Goal: Browse casually: Explore the website without a specific task or goal

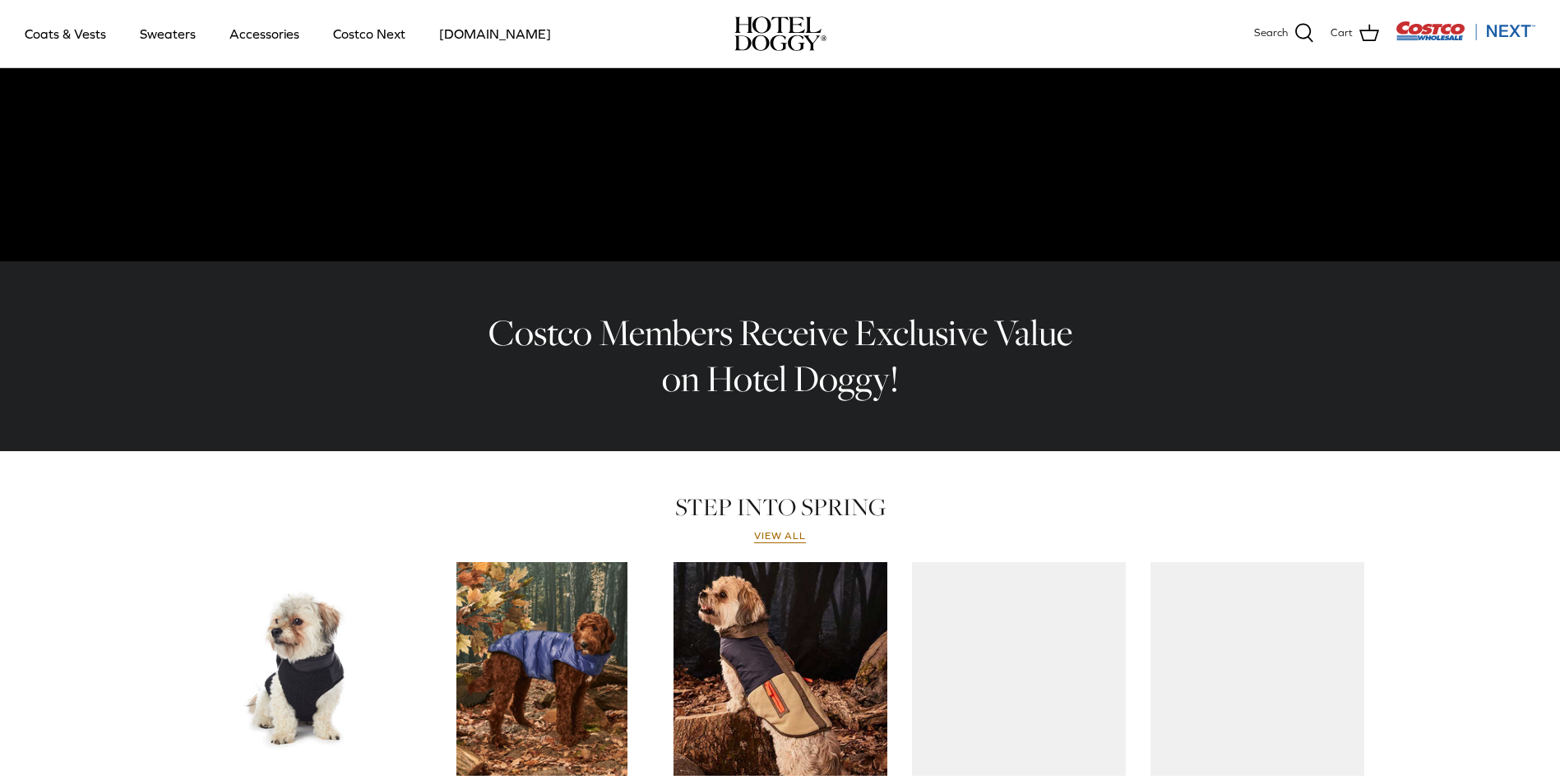
scroll to position [658, 0]
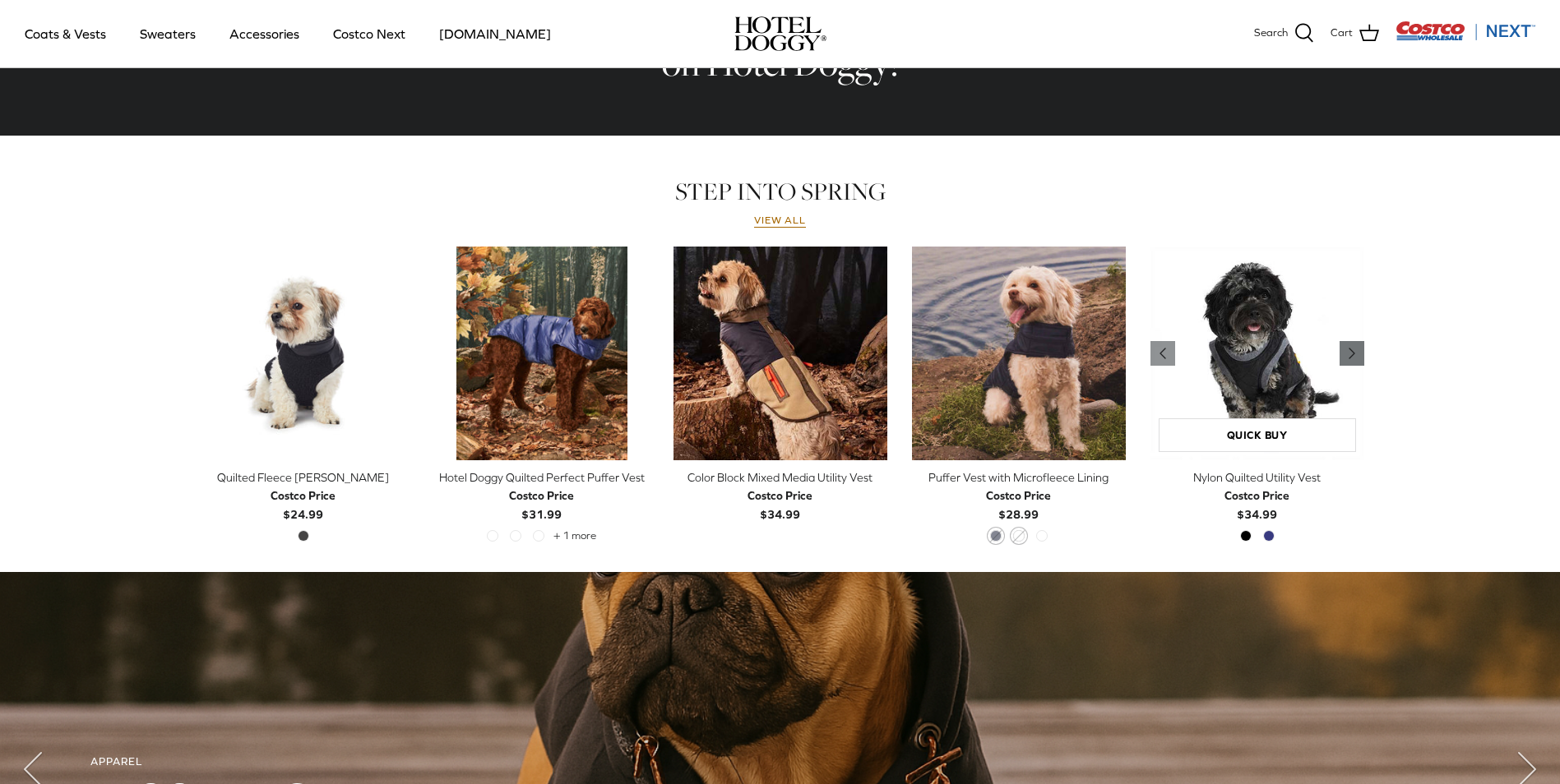
click at [1358, 353] on icon "Right" at bounding box center [1353, 353] width 20 height 20
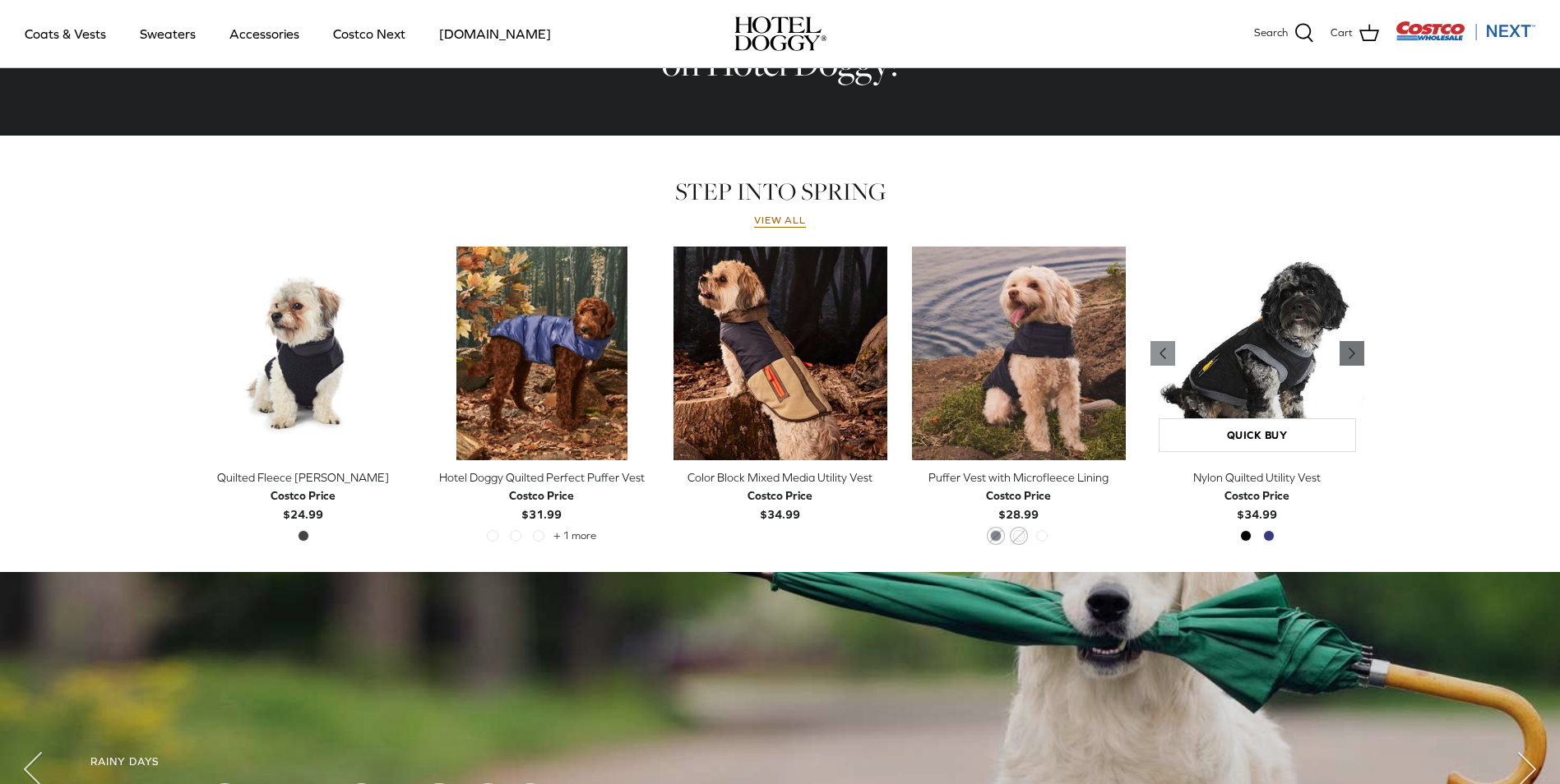
click at [1358, 354] on icon "Right" at bounding box center [1353, 353] width 20 height 20
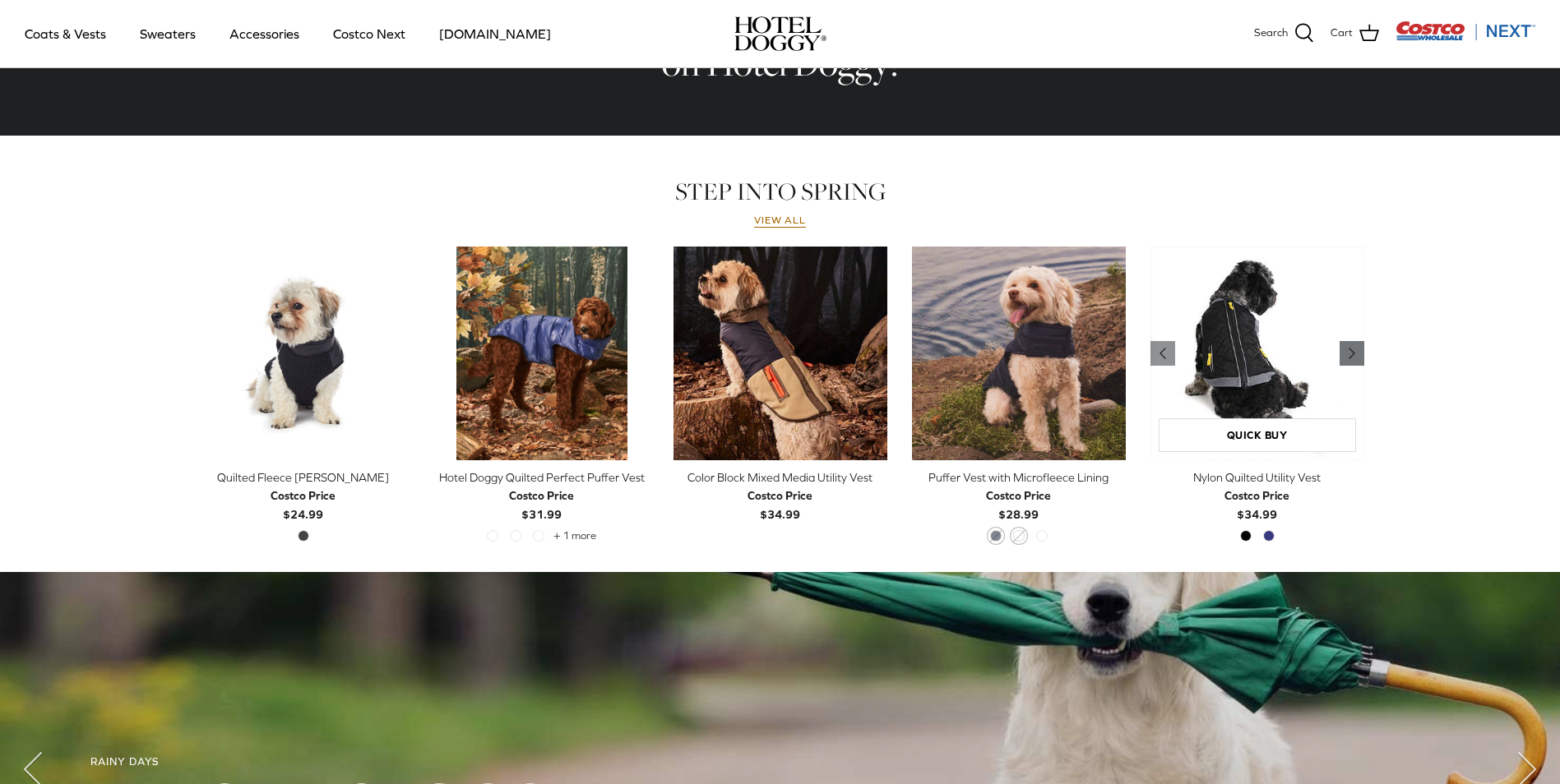
click at [1358, 354] on icon "Right" at bounding box center [1353, 353] width 20 height 20
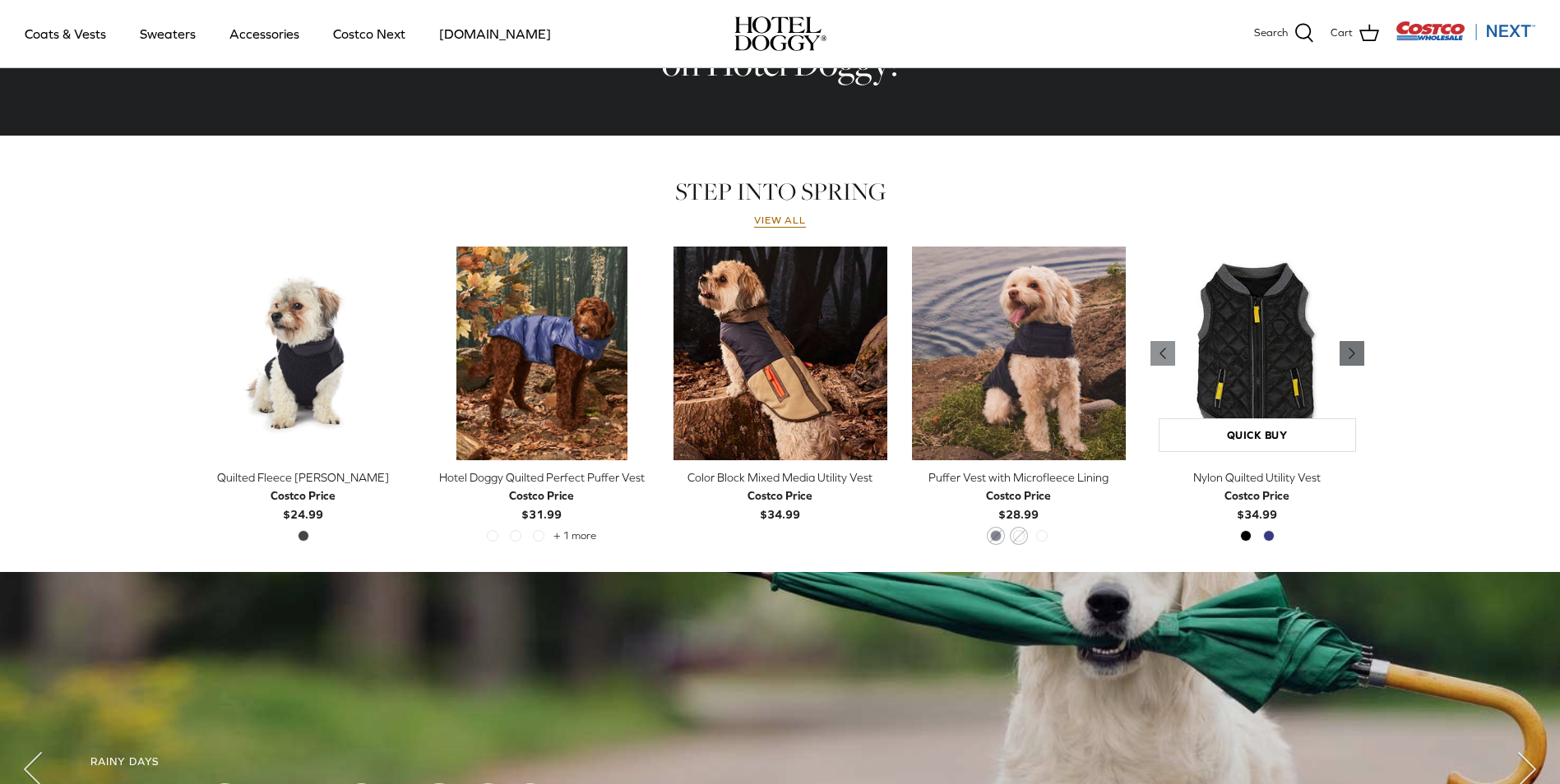
click at [1358, 354] on icon "Right" at bounding box center [1353, 353] width 20 height 20
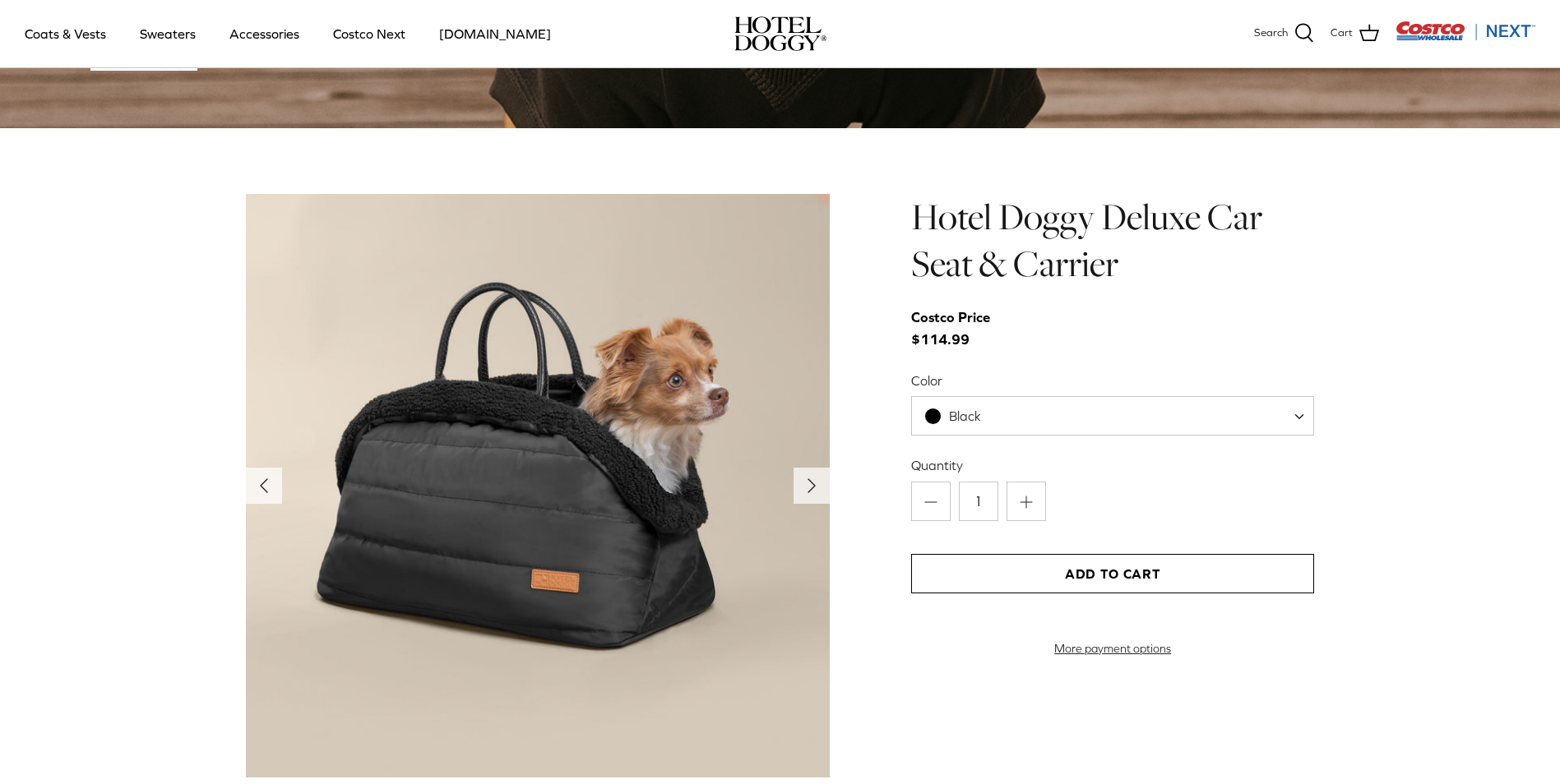
scroll to position [1480, 0]
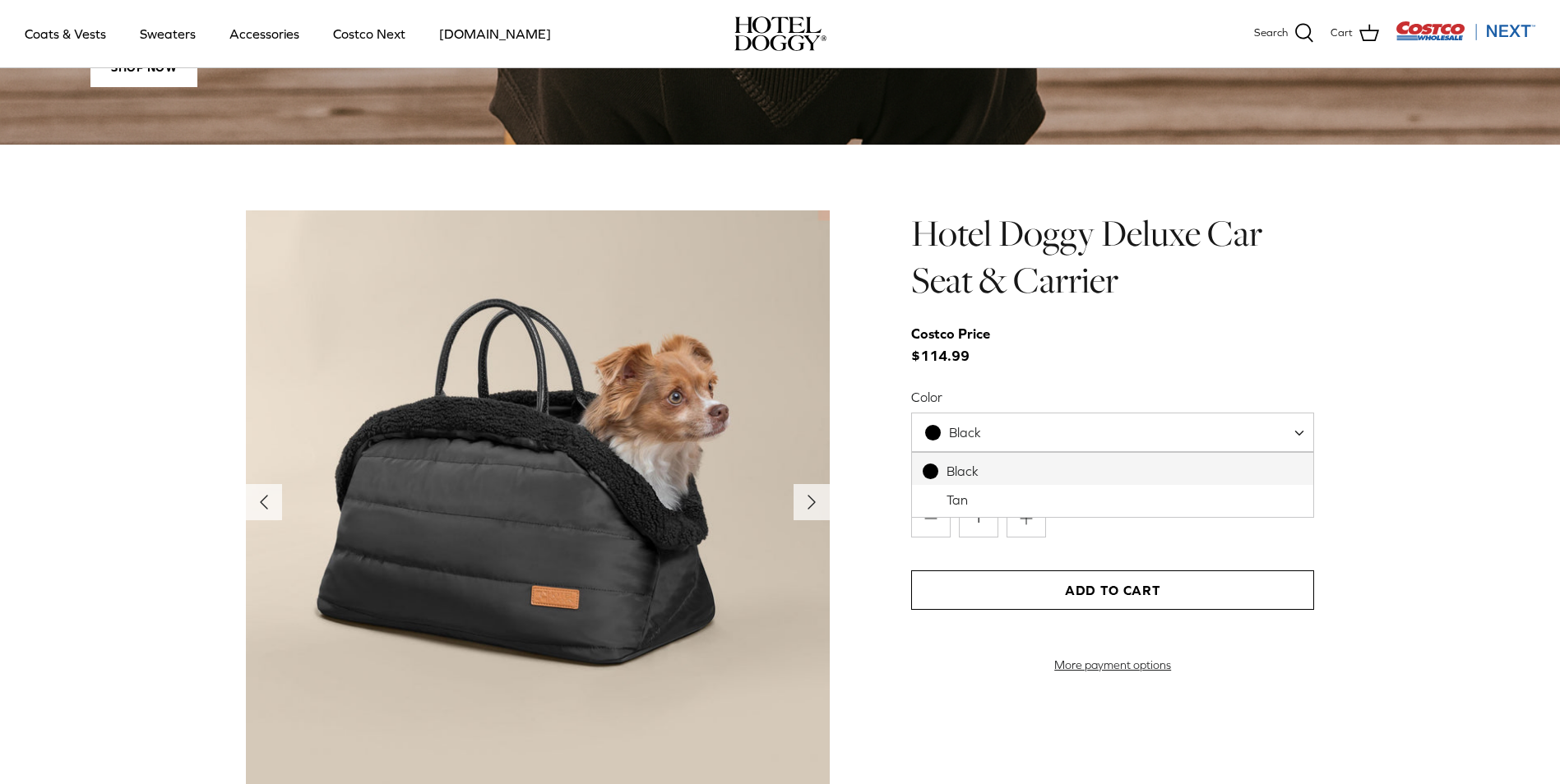
click at [1271, 425] on span "Black" at bounding box center [1113, 432] width 403 height 39
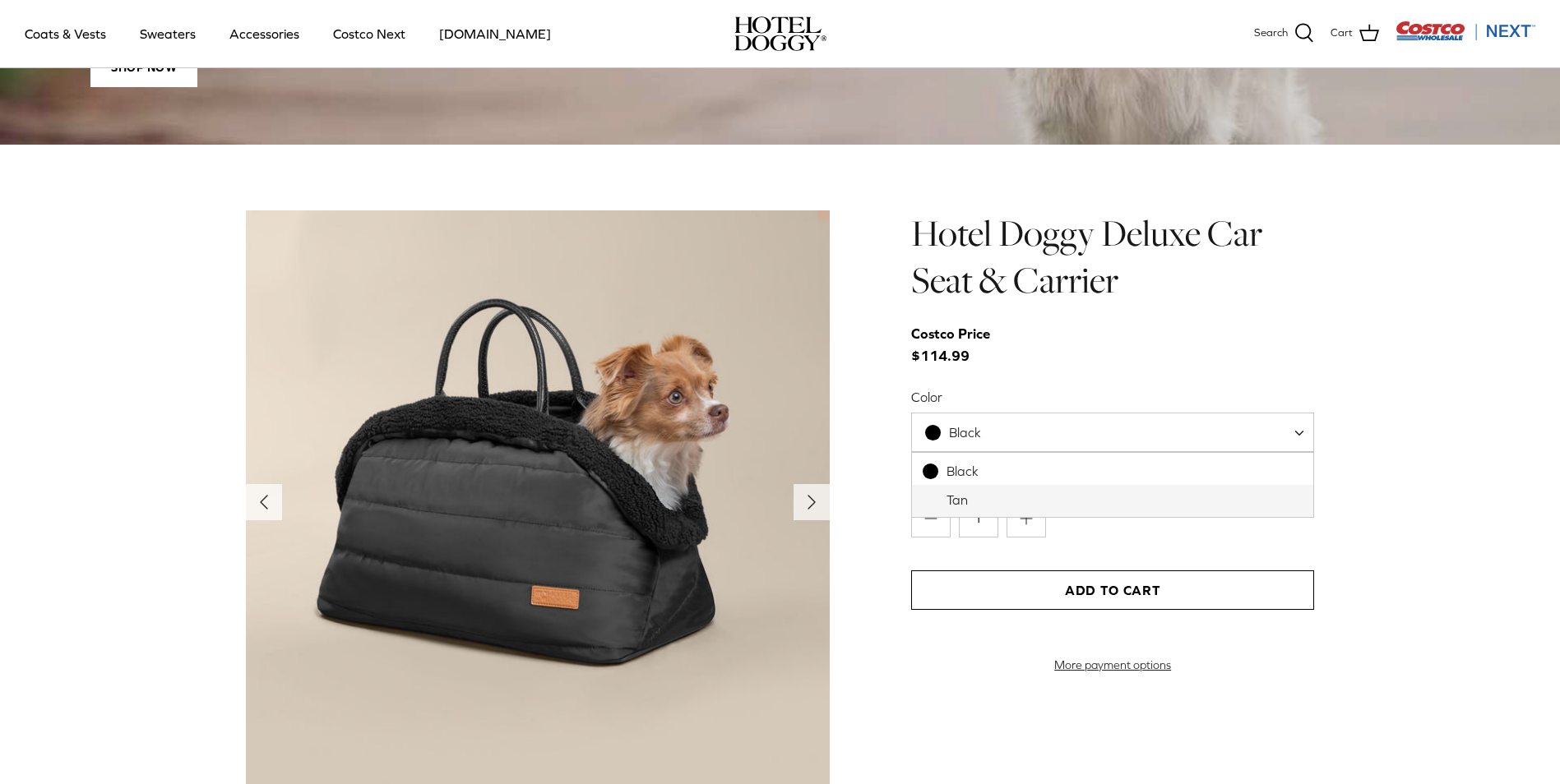
select select "Tan"
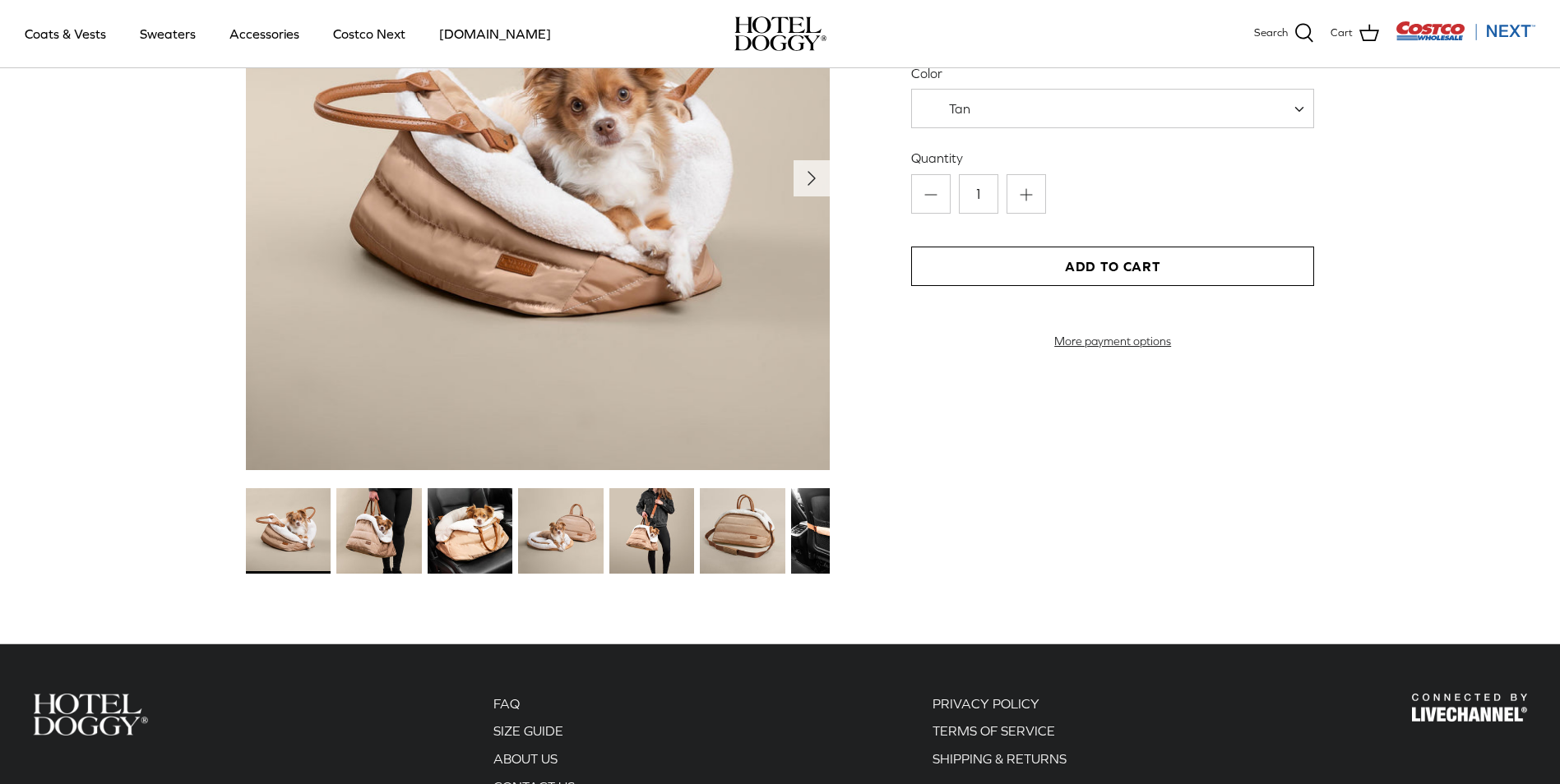
scroll to position [1809, 0]
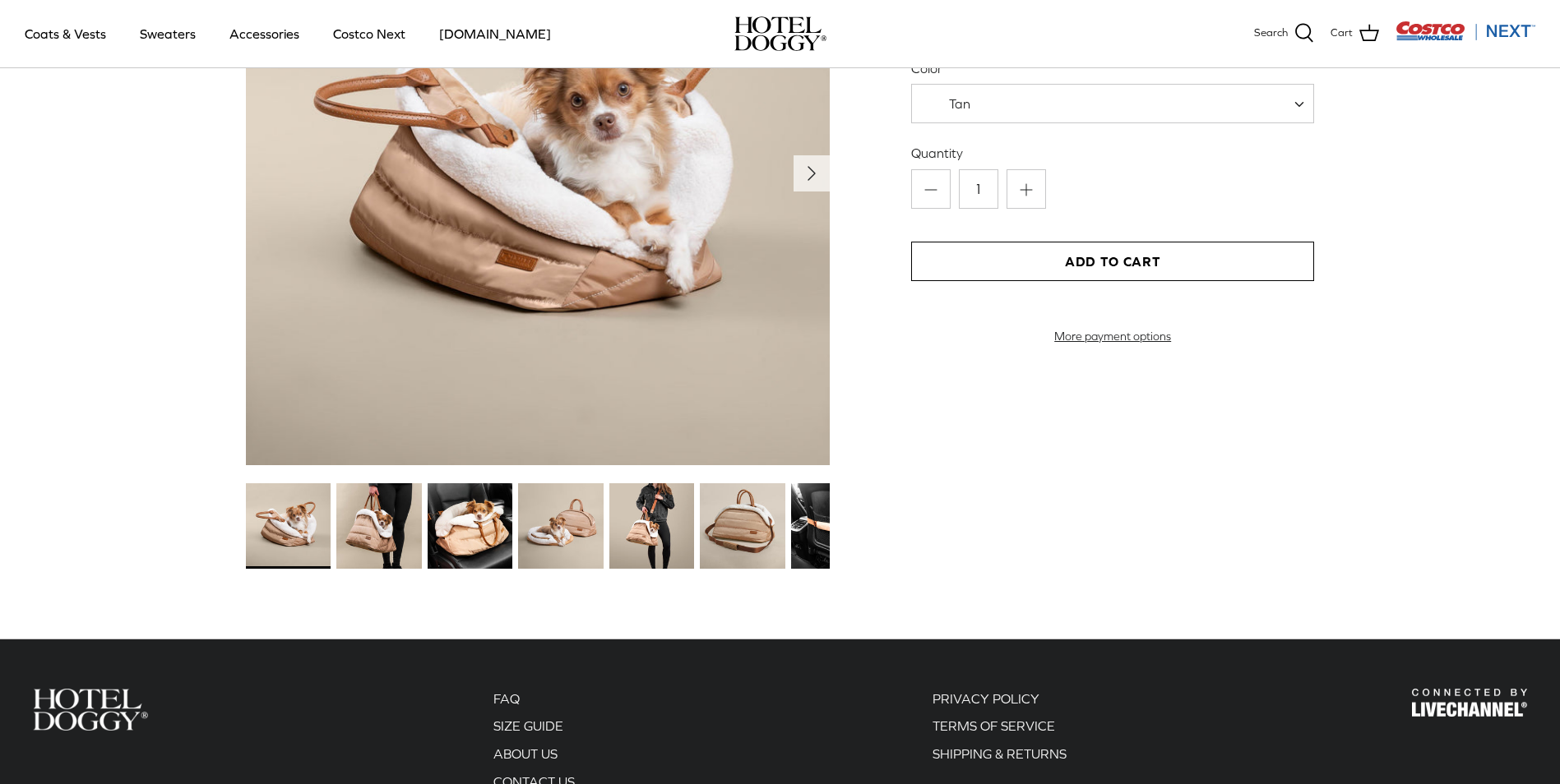
click at [297, 512] on img at bounding box center [288, 526] width 85 height 85
click at [384, 530] on img at bounding box center [379, 526] width 85 height 85
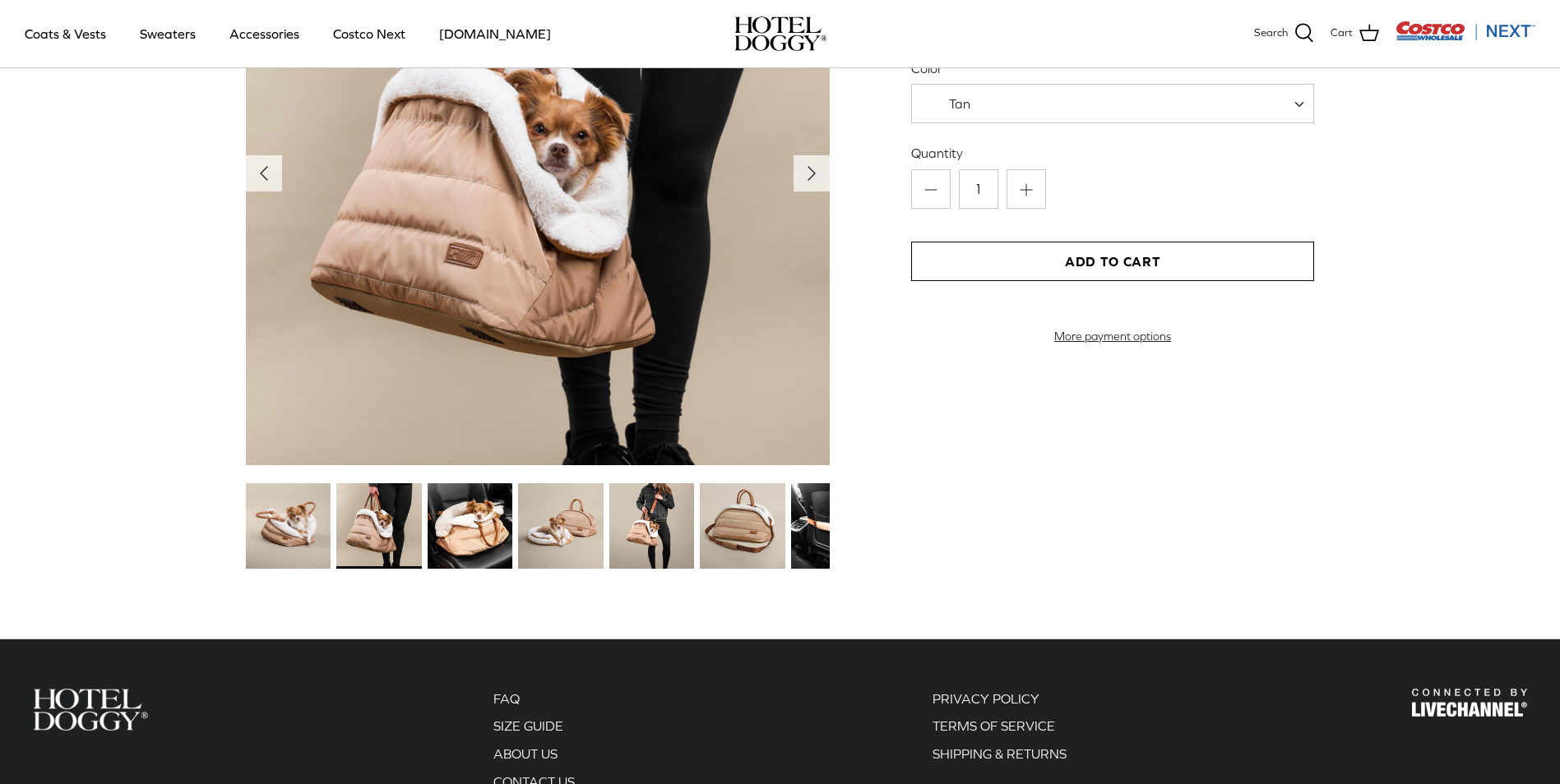
click at [467, 536] on img at bounding box center [470, 526] width 85 height 85
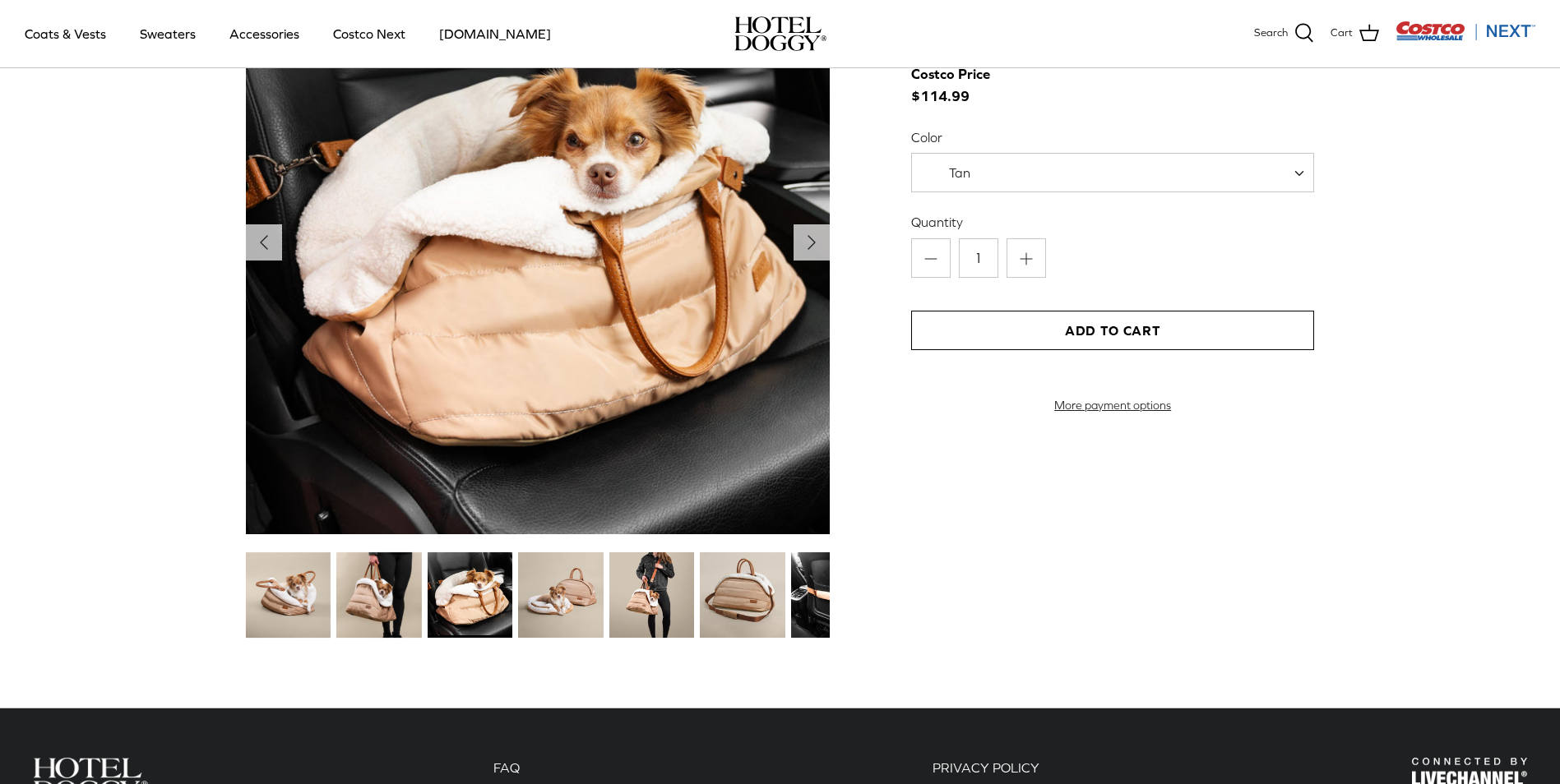
scroll to position [1644, 0]
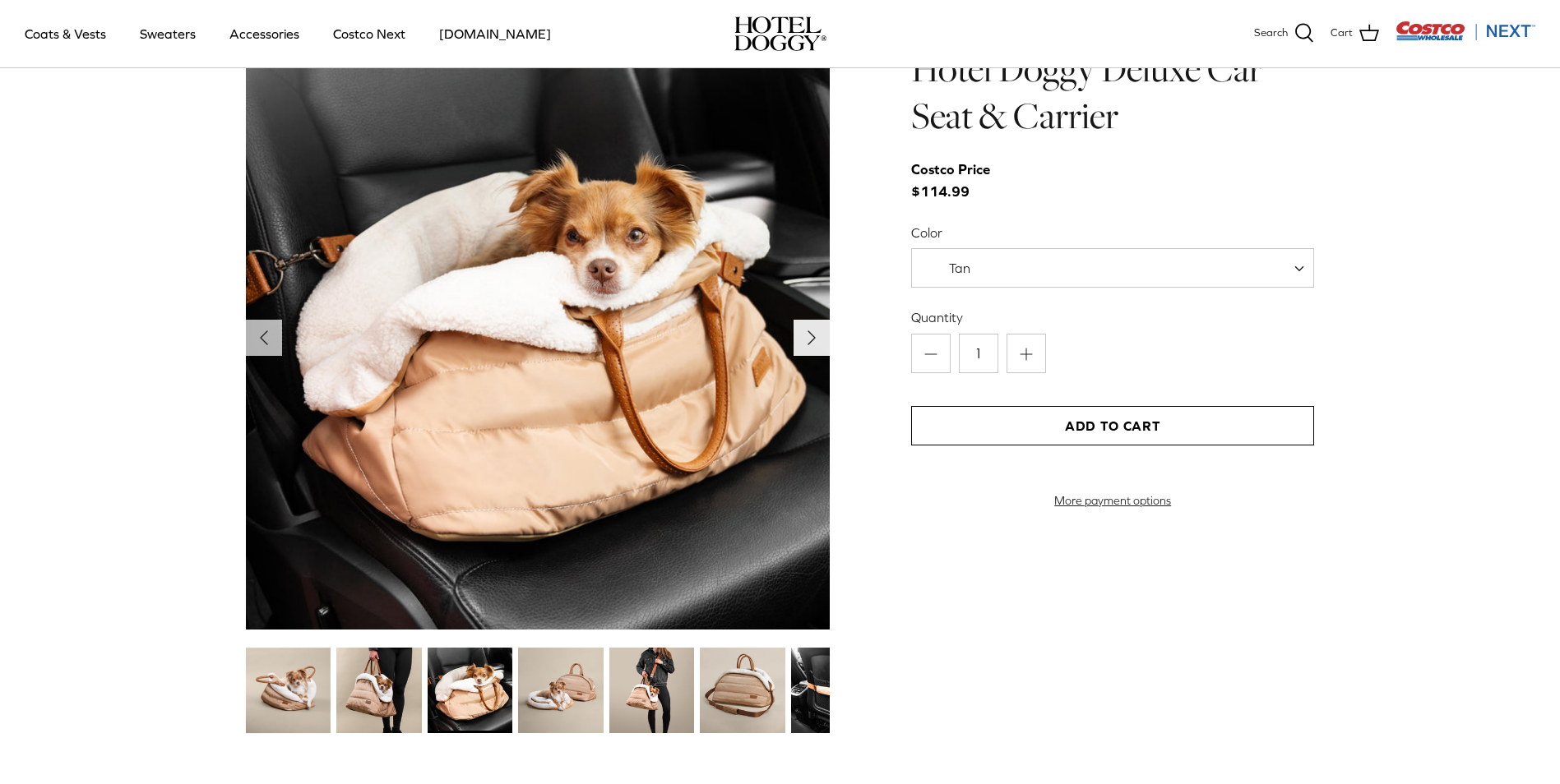
click at [808, 336] on polyline "Next" at bounding box center [811, 338] width 7 height 13
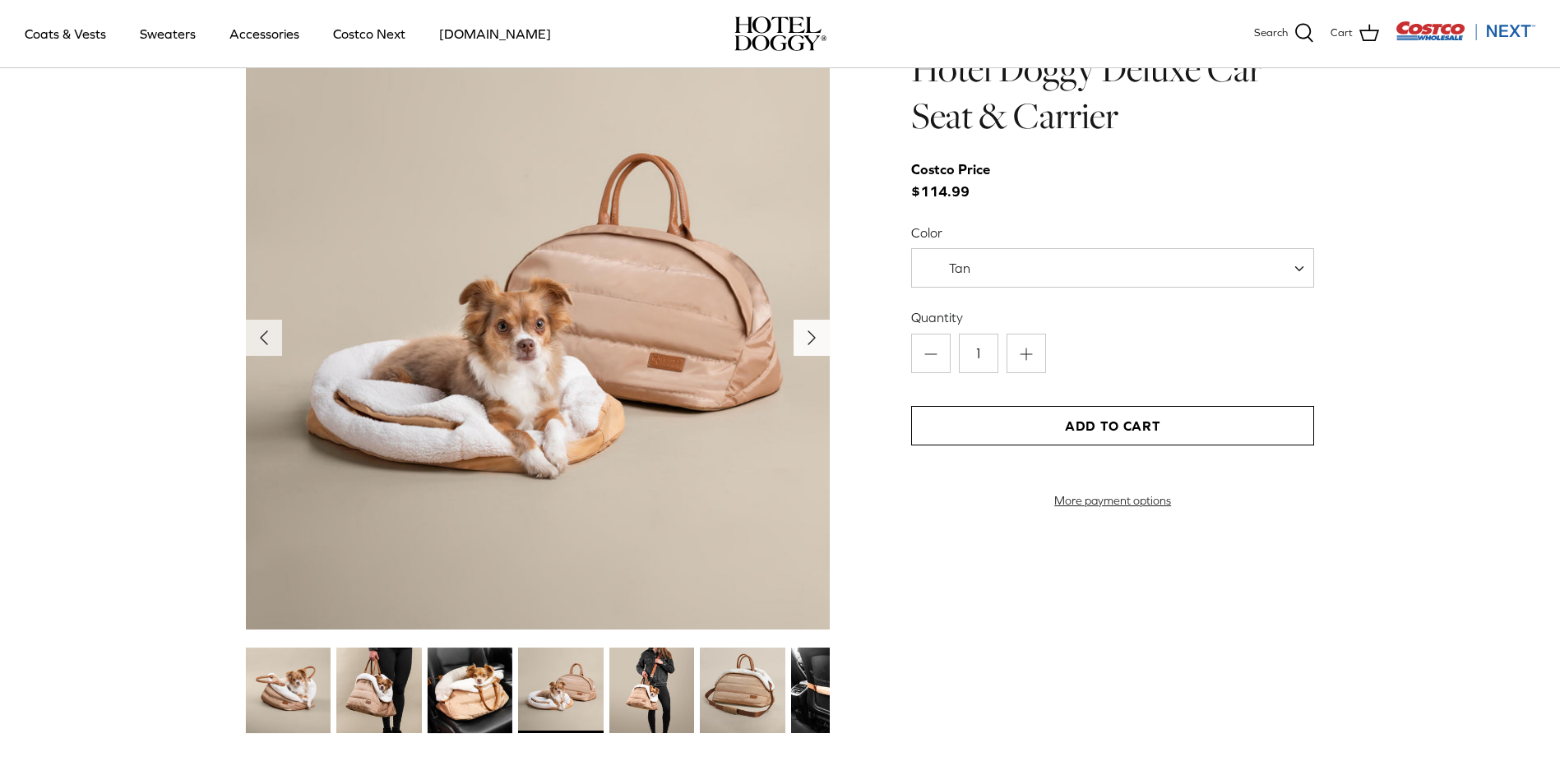
click at [808, 336] on polyline "Next" at bounding box center [811, 338] width 7 height 13
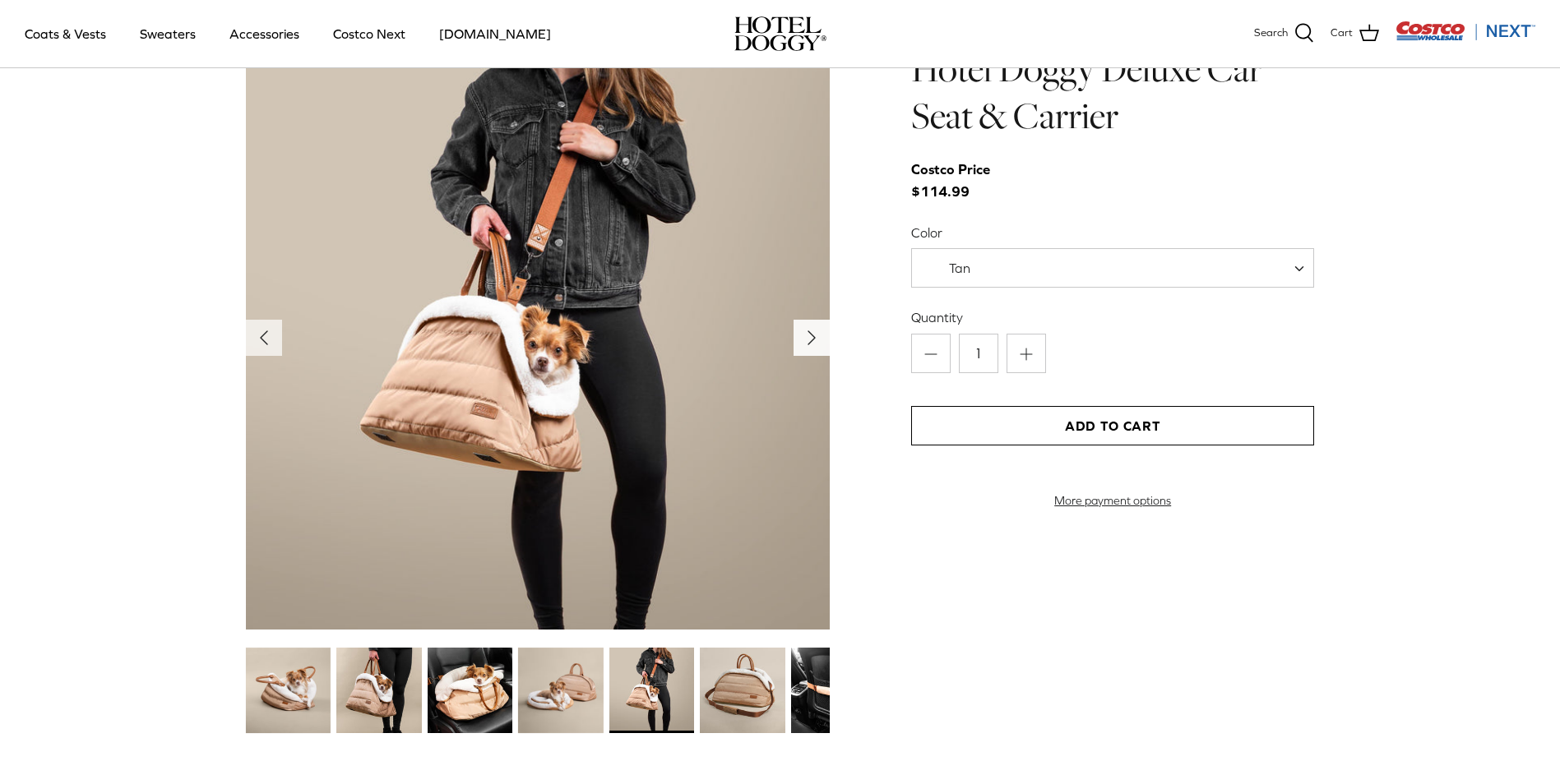
click at [808, 336] on polyline "Next" at bounding box center [811, 338] width 7 height 13
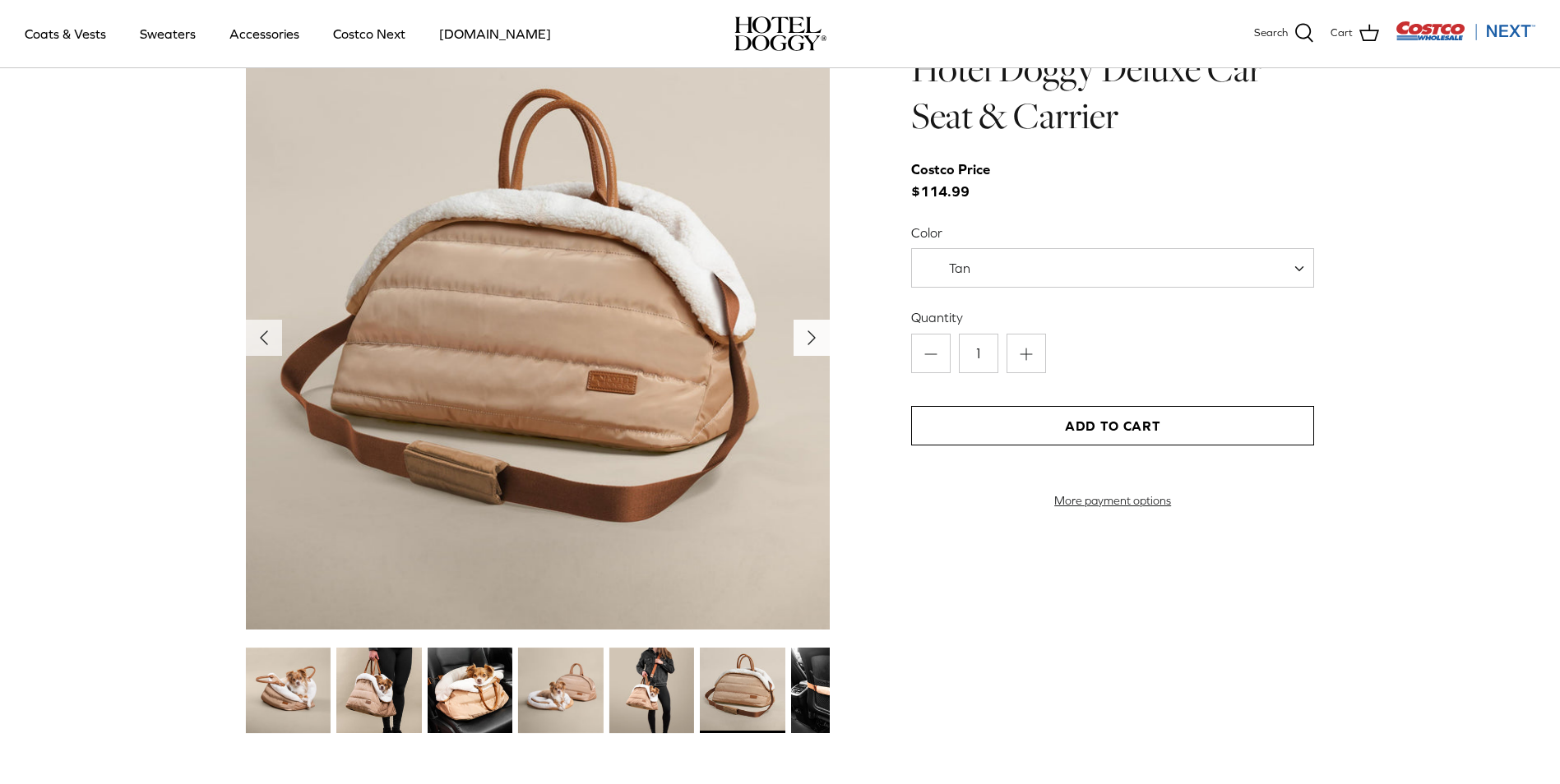
click at [808, 336] on polyline "Next" at bounding box center [811, 338] width 7 height 13
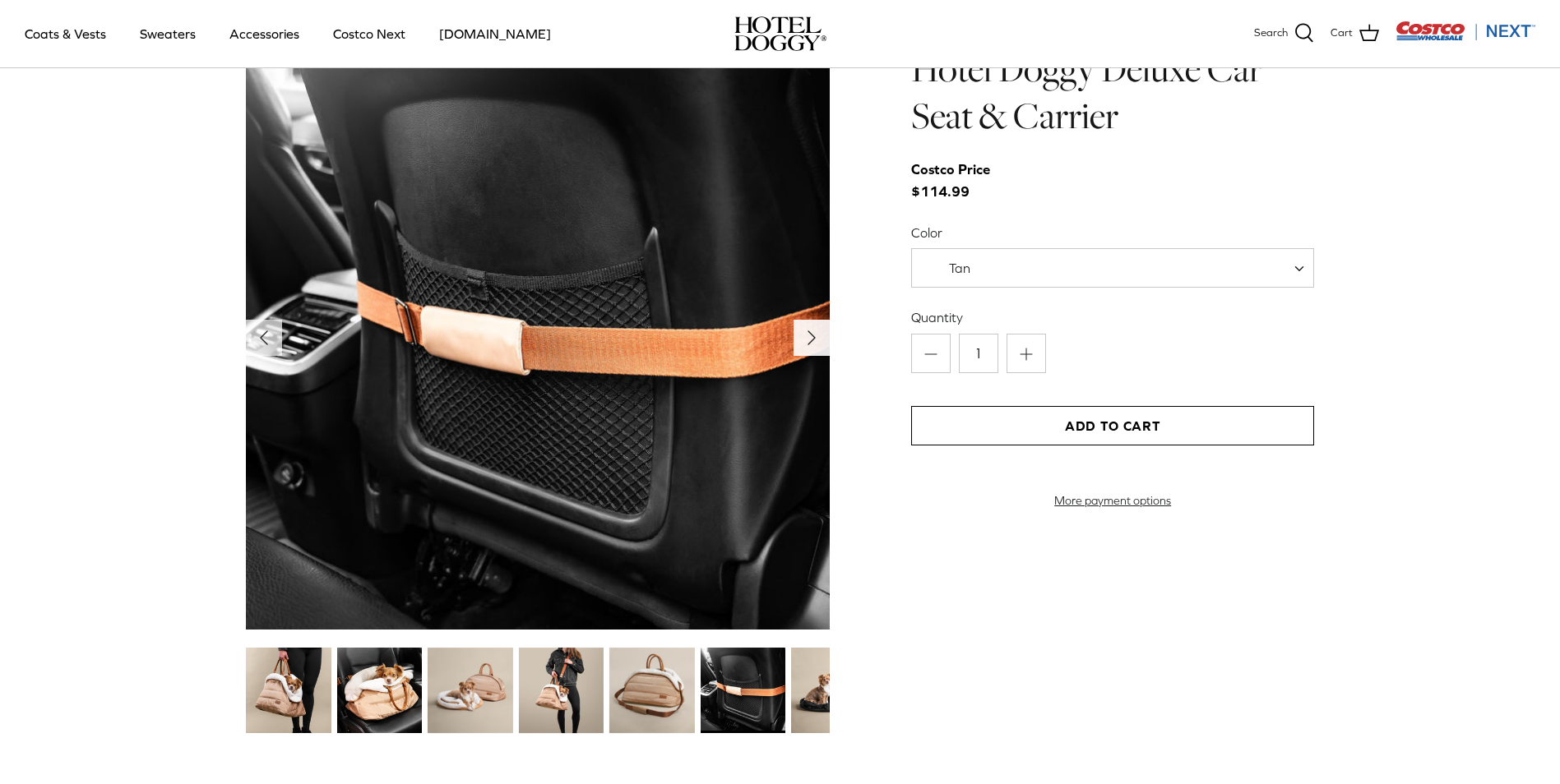
click at [808, 336] on polyline "Next" at bounding box center [811, 338] width 7 height 13
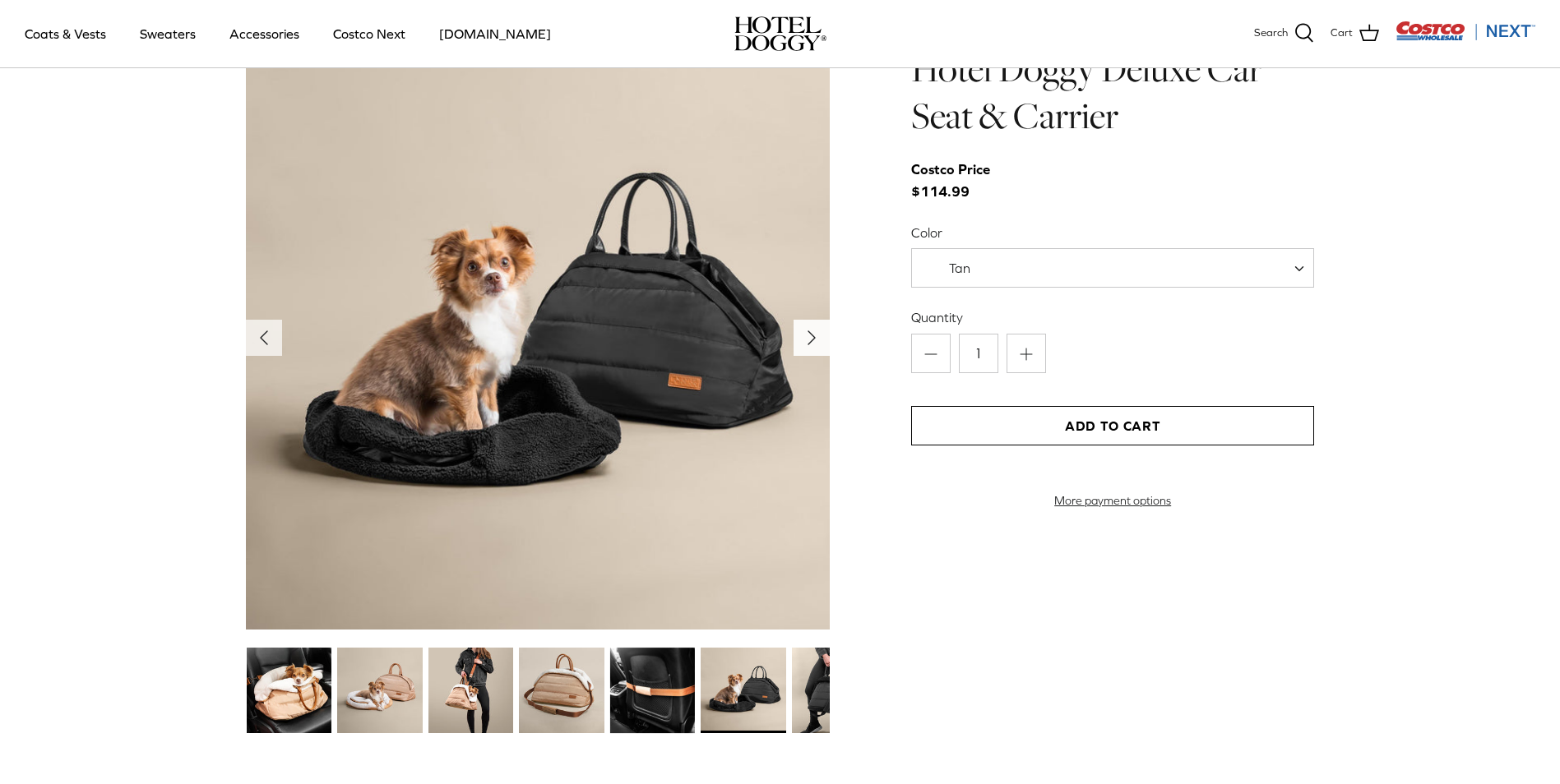
click at [808, 336] on polyline "Next" at bounding box center [811, 338] width 7 height 13
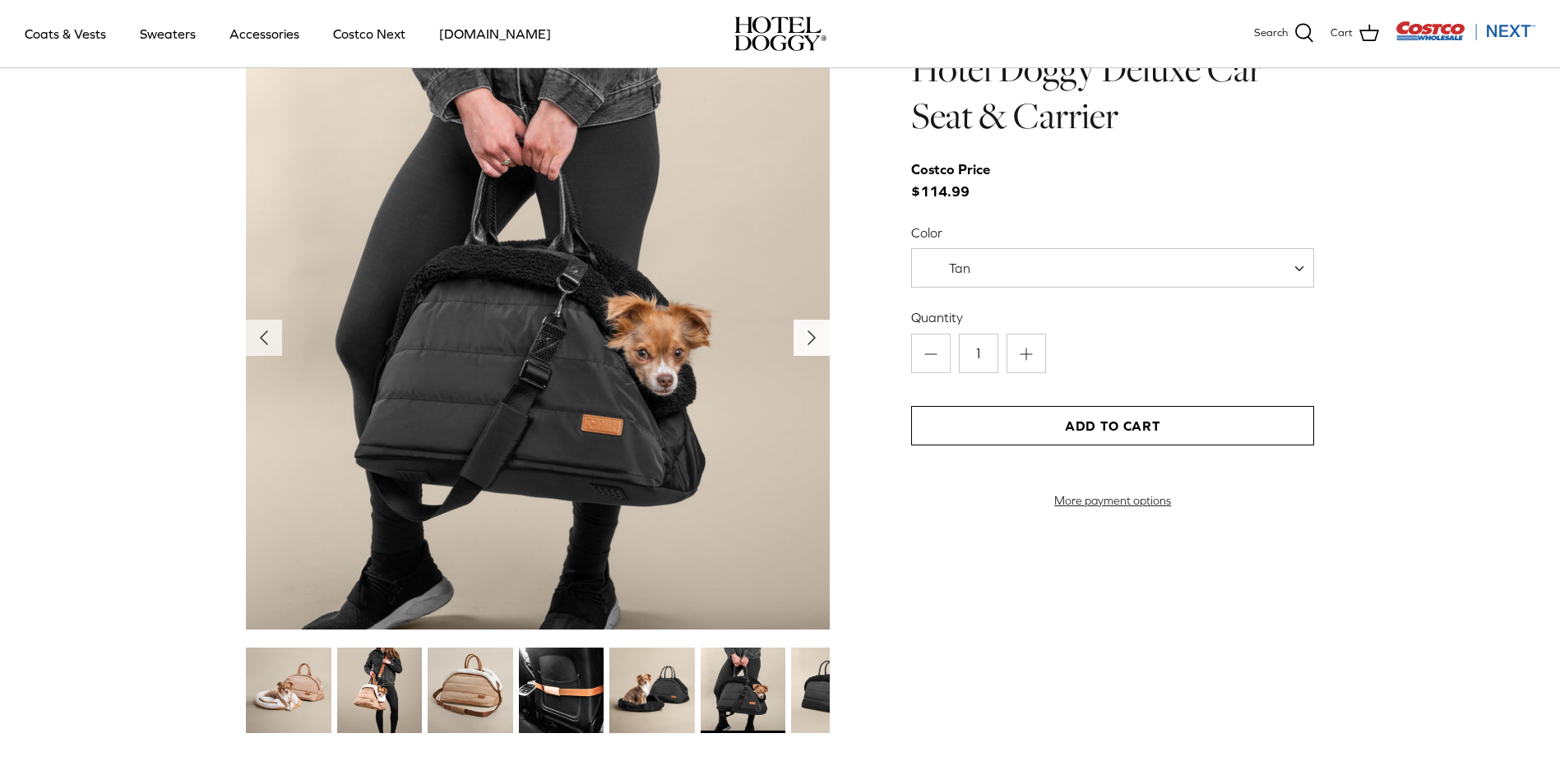
click at [808, 336] on polyline "Next" at bounding box center [811, 338] width 7 height 13
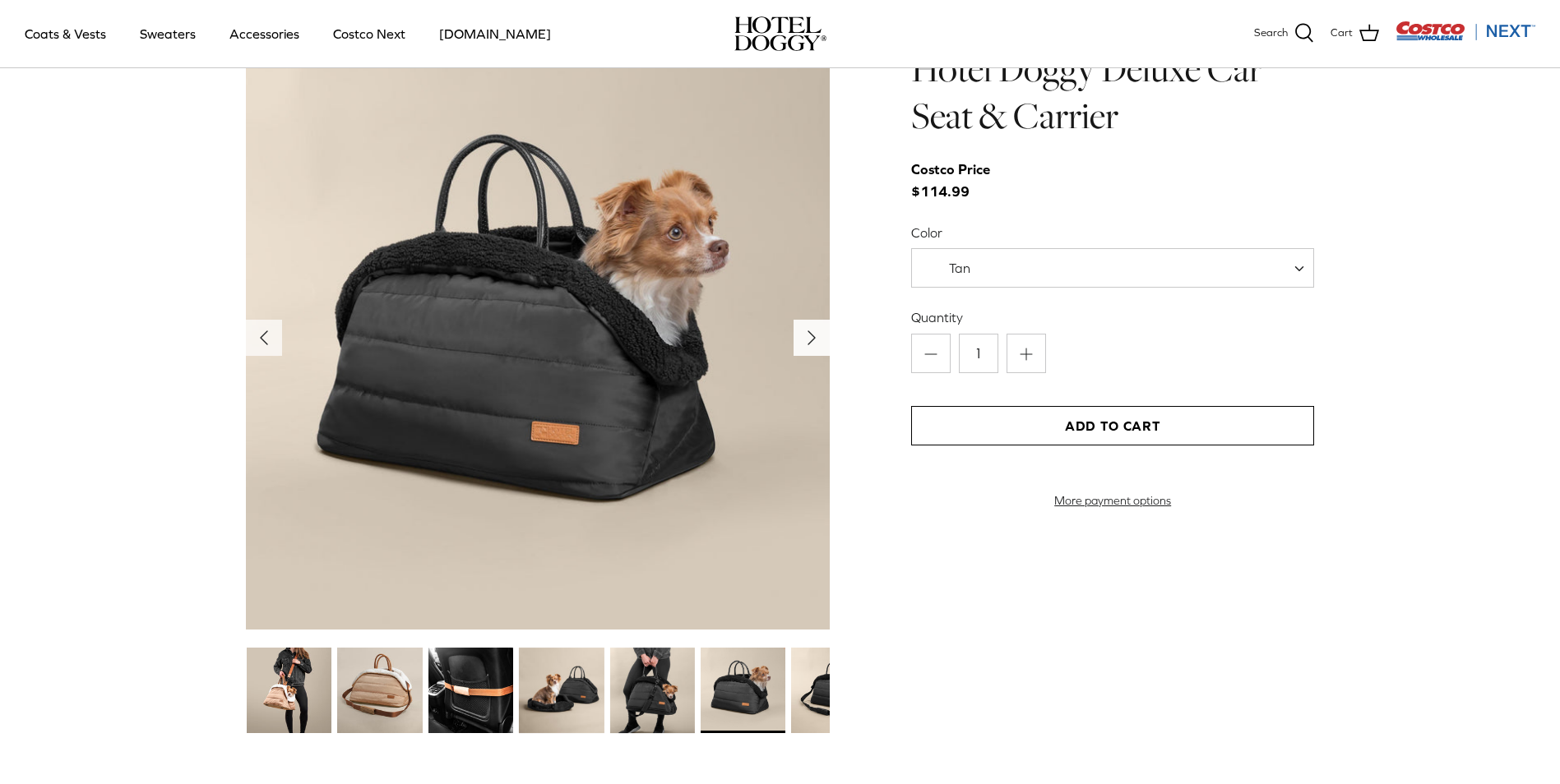
click at [808, 336] on polyline "Next" at bounding box center [811, 338] width 7 height 13
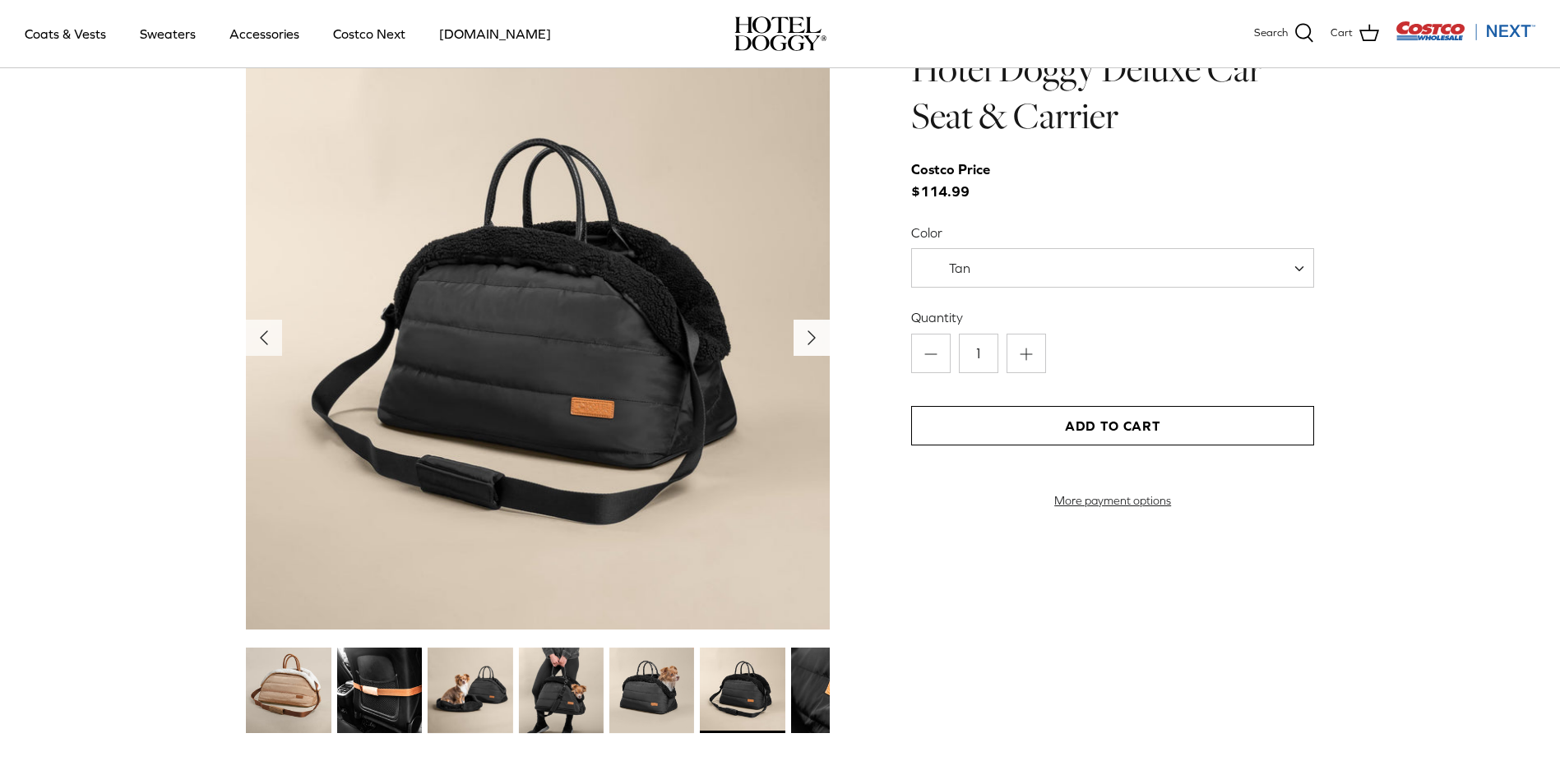
click at [808, 336] on polyline "Next" at bounding box center [811, 338] width 7 height 13
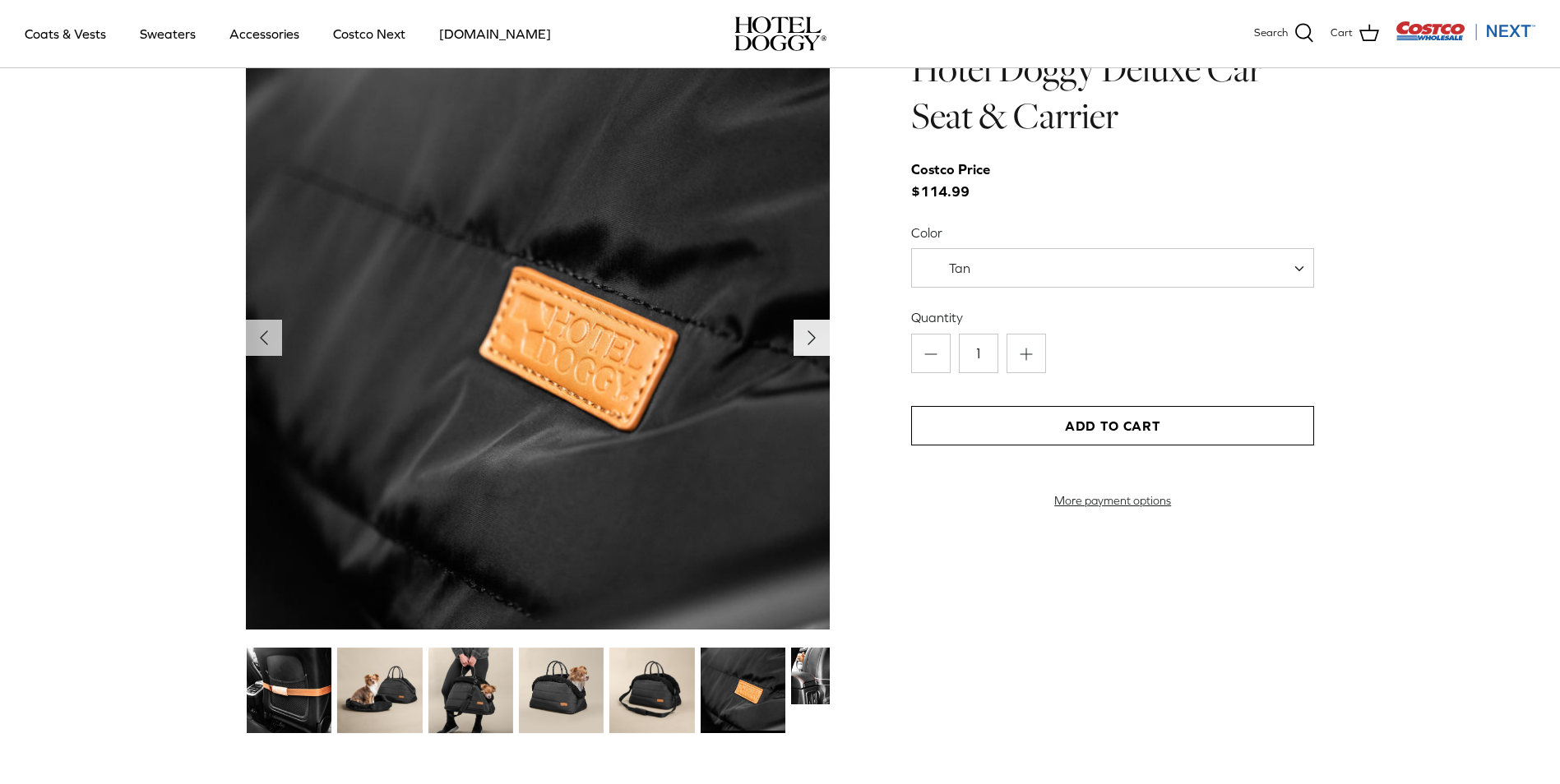
click at [808, 336] on polyline "Next" at bounding box center [811, 338] width 7 height 13
